Goal: Communication & Community: Answer question/provide support

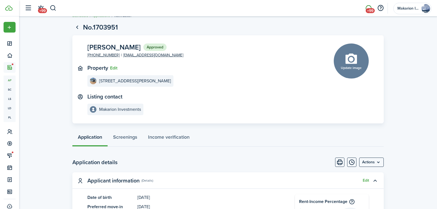
click at [370, 8] on span "+99" at bounding box center [370, 10] width 9 height 5
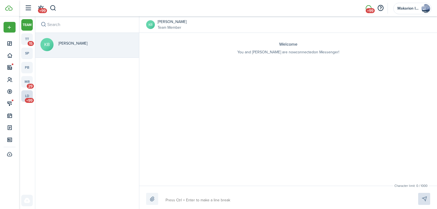
click at [27, 99] on span "+99" at bounding box center [29, 100] width 9 height 5
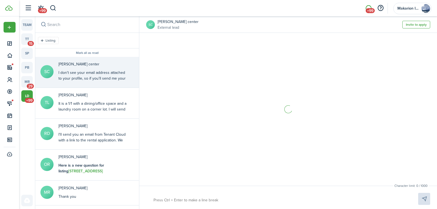
scroll to position [211, 0]
